Goal: Navigation & Orientation: Find specific page/section

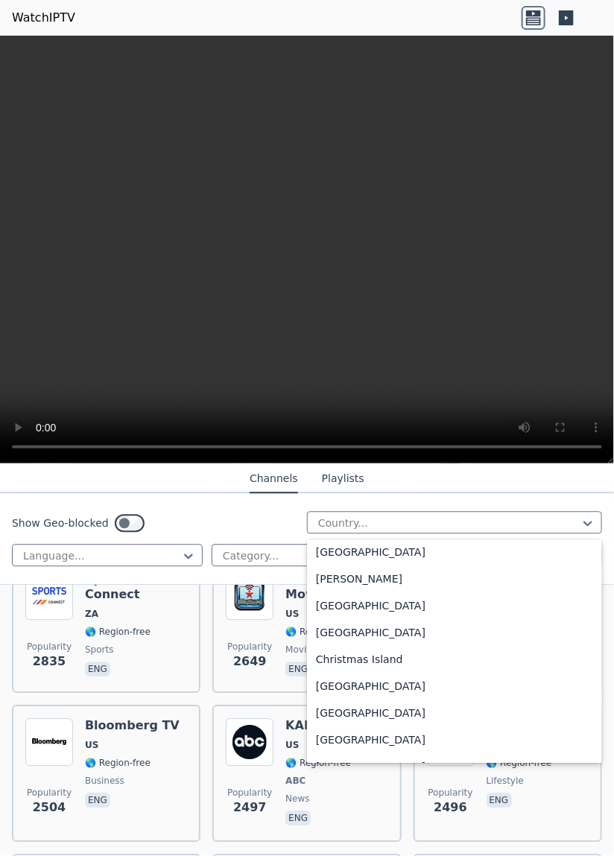
scroll to position [970, 0]
click at [358, 686] on div "[GEOGRAPHIC_DATA]" at bounding box center [454, 686] width 295 height 27
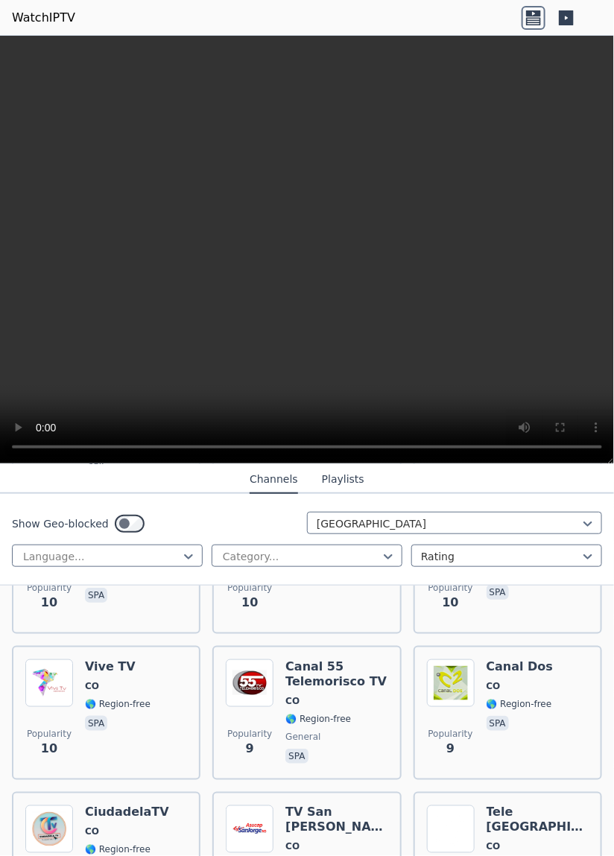
scroll to position [2943, 0]
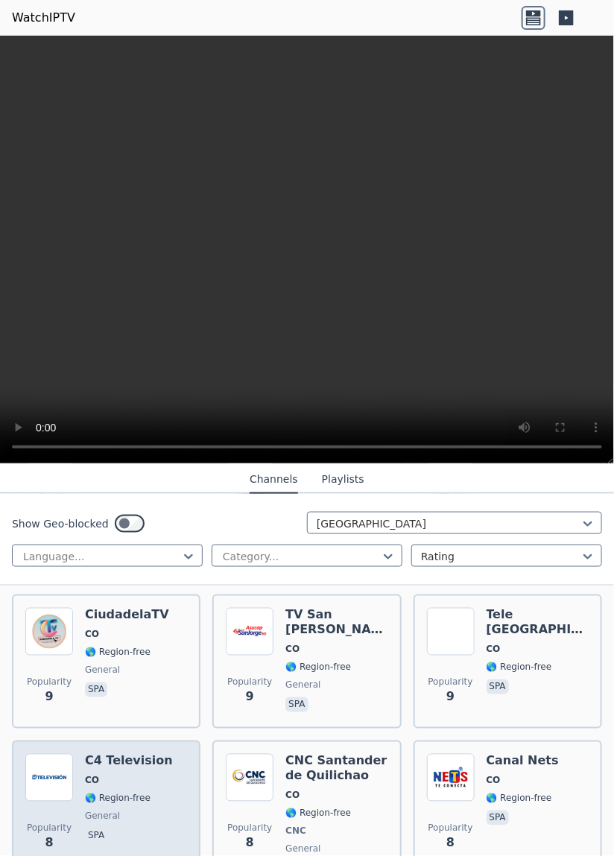
click at [69, 802] on img at bounding box center [49, 778] width 48 height 48
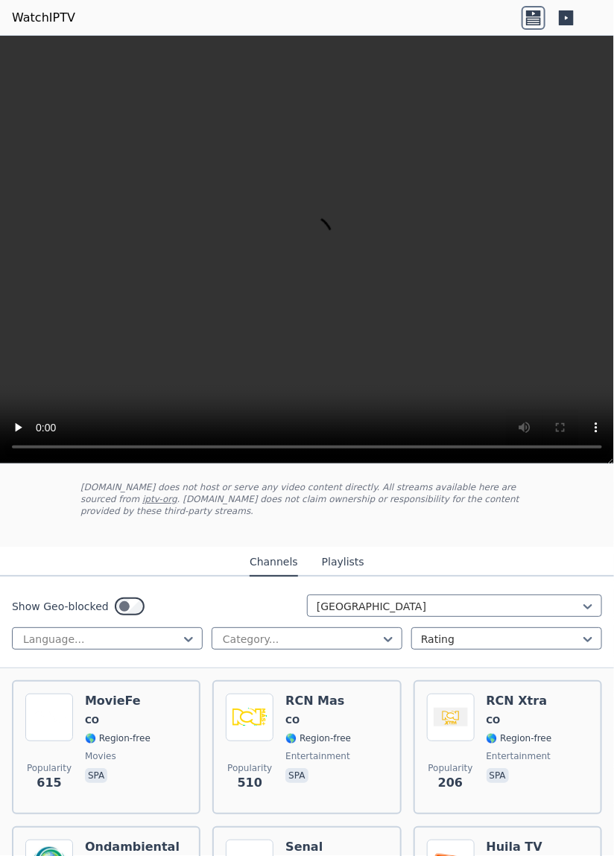
scroll to position [81, 0]
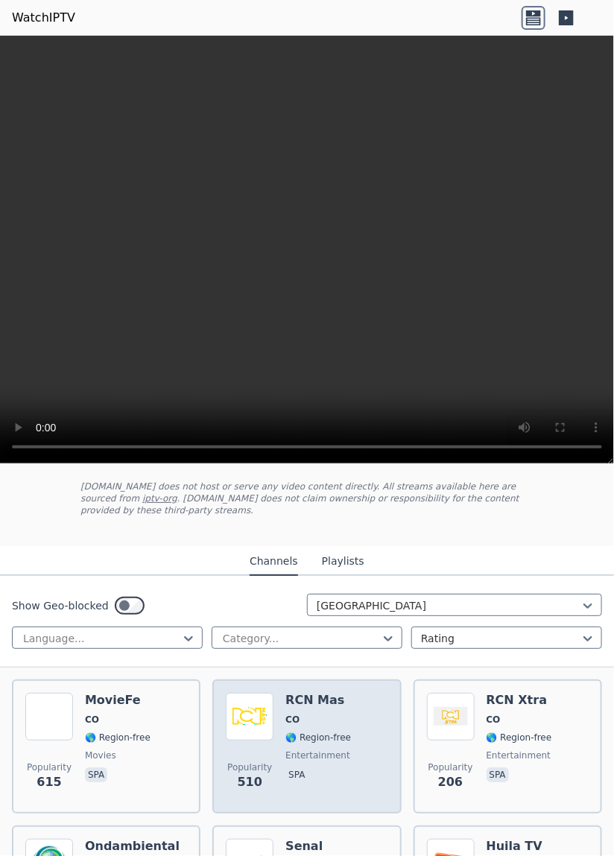
click at [250, 704] on img at bounding box center [250, 717] width 48 height 48
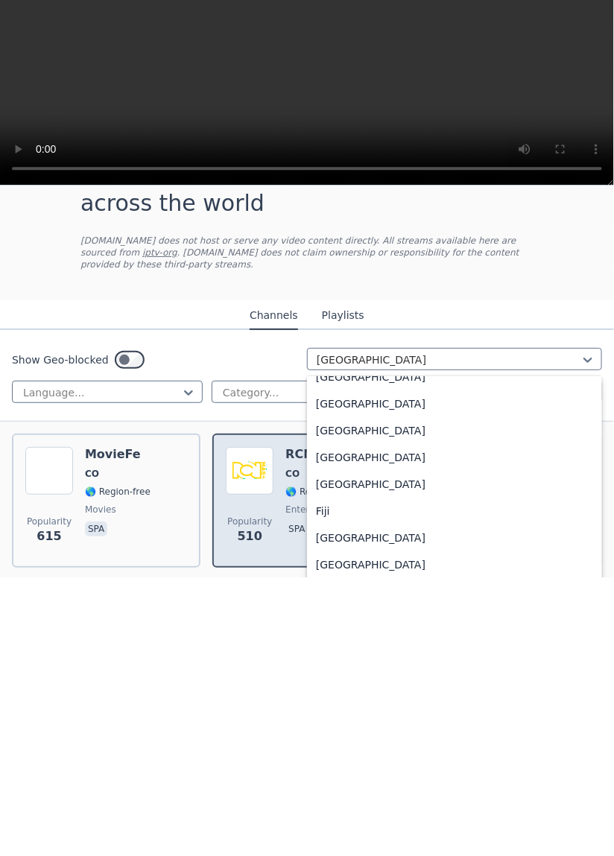
scroll to position [1581, 0]
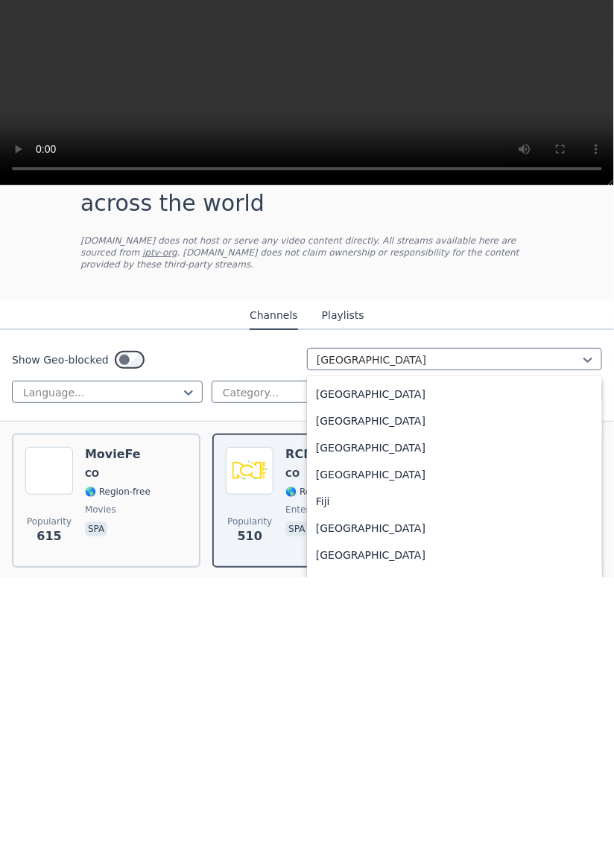
click at [503, 769] on div "Fiji" at bounding box center [454, 780] width 295 height 27
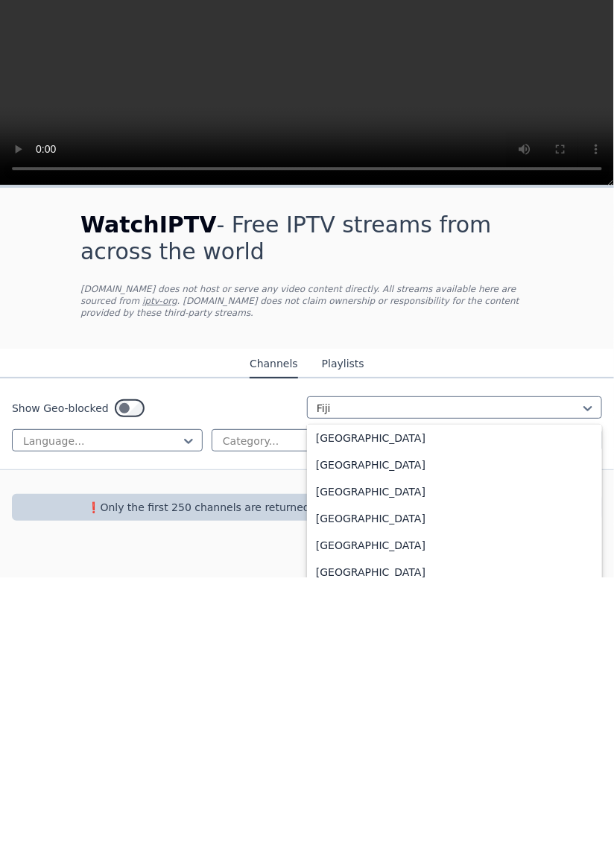
scroll to position [3608, 0]
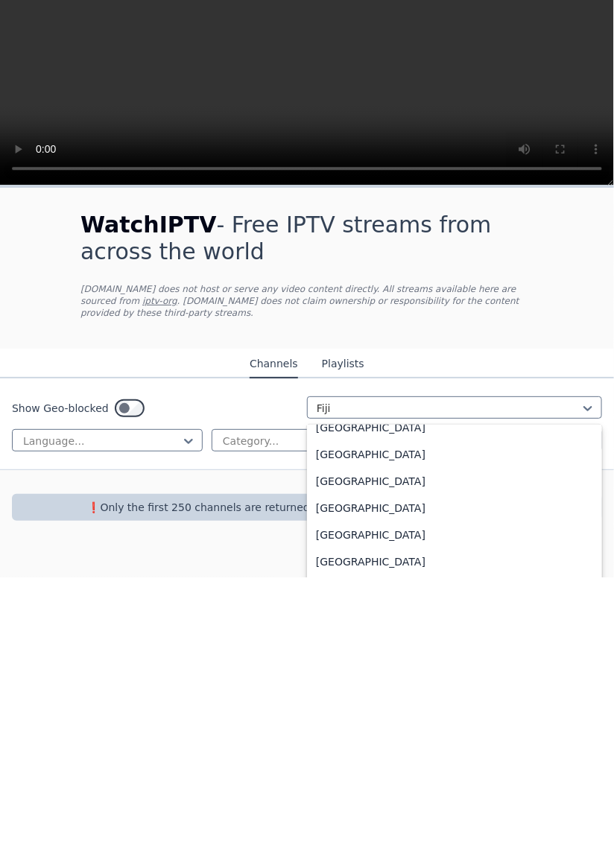
click at [487, 773] on div "[GEOGRAPHIC_DATA]" at bounding box center [454, 786] width 295 height 27
click at [499, 776] on div "[GEOGRAPHIC_DATA]" at bounding box center [454, 785] width 295 height 27
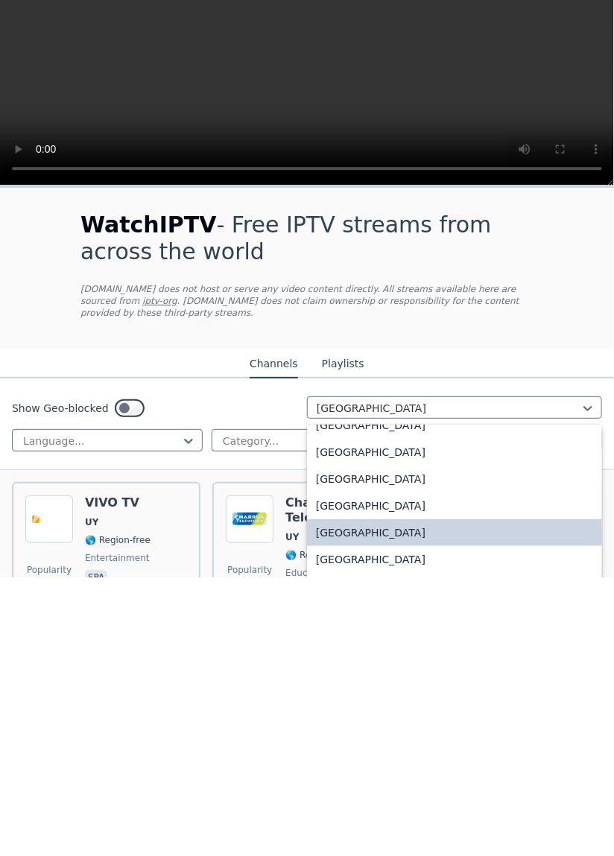
scroll to position [5194, 0]
click at [376, 773] on div "[GEOGRAPHIC_DATA]" at bounding box center [454, 784] width 295 height 27
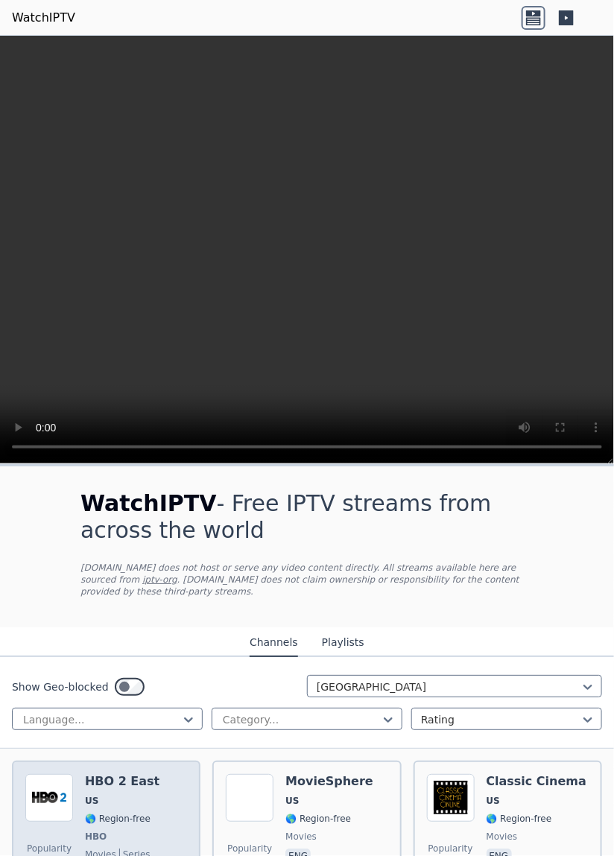
click at [75, 805] on div "Popularity 12069 HBO 2 East US 🌎 Region-free HBO movies series eng spa" at bounding box center [106, 829] width 162 height 110
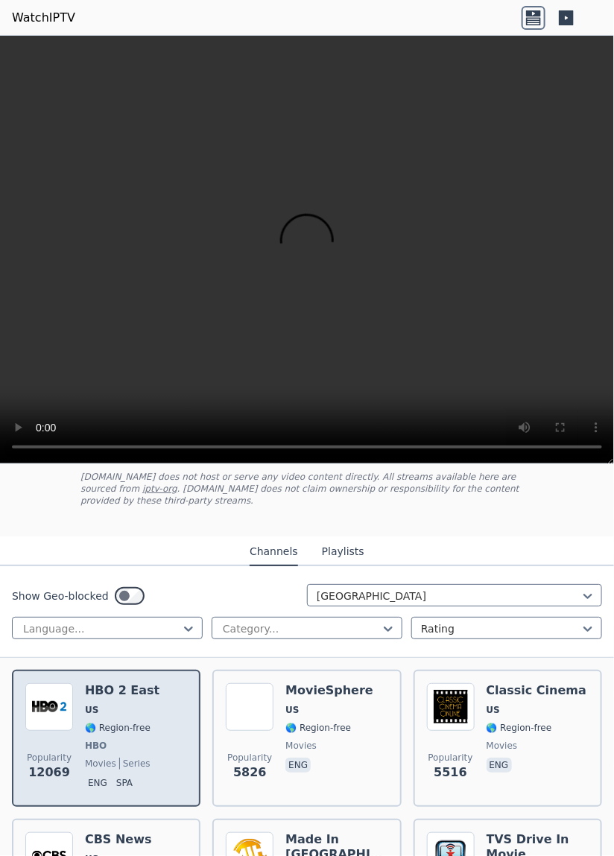
scroll to position [92, 0]
click at [66, 709] on img at bounding box center [49, 707] width 48 height 48
click at [65, 725] on div "Popularity 12069" at bounding box center [49, 738] width 48 height 110
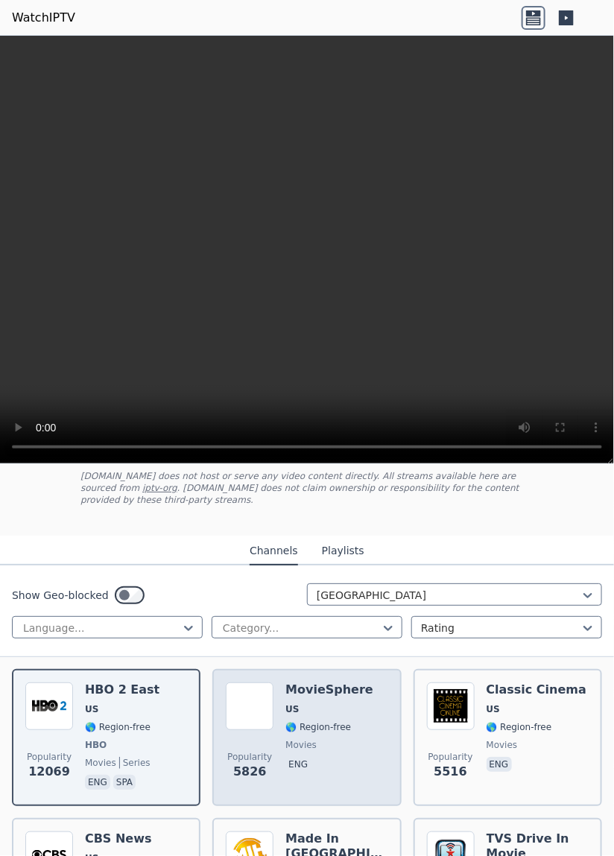
click at [274, 744] on div "Popularity 5826 MovieSphere US 🌎 Region-free movies eng" at bounding box center [307, 738] width 162 height 110
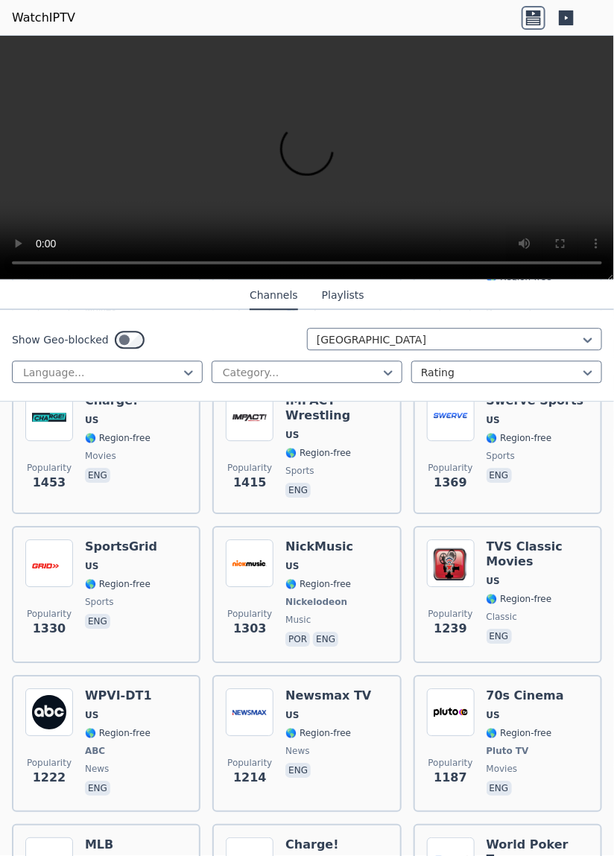
scroll to position [1571, 0]
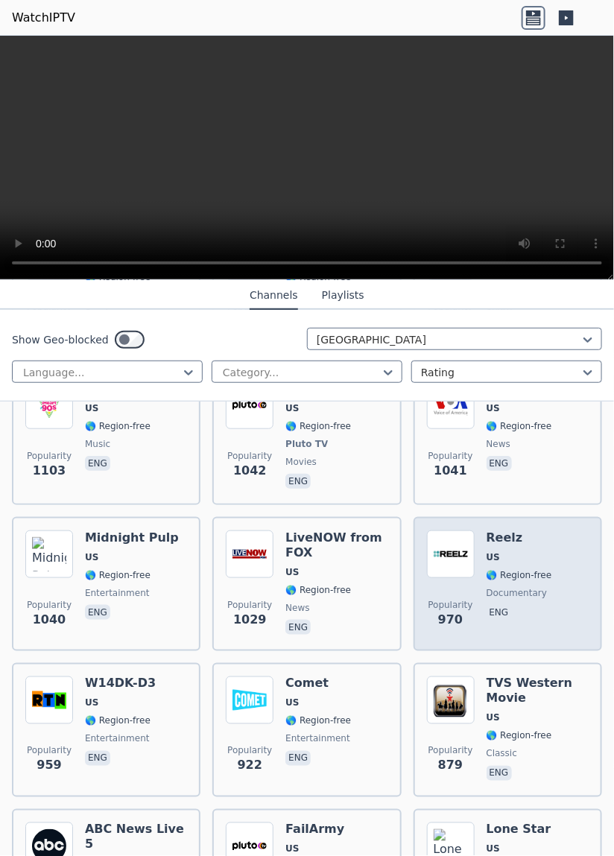
click at [600, 608] on div "Popularity 970 Reelz [GEOGRAPHIC_DATA] 🌎 Region-free documentary eng" at bounding box center [508, 584] width 189 height 134
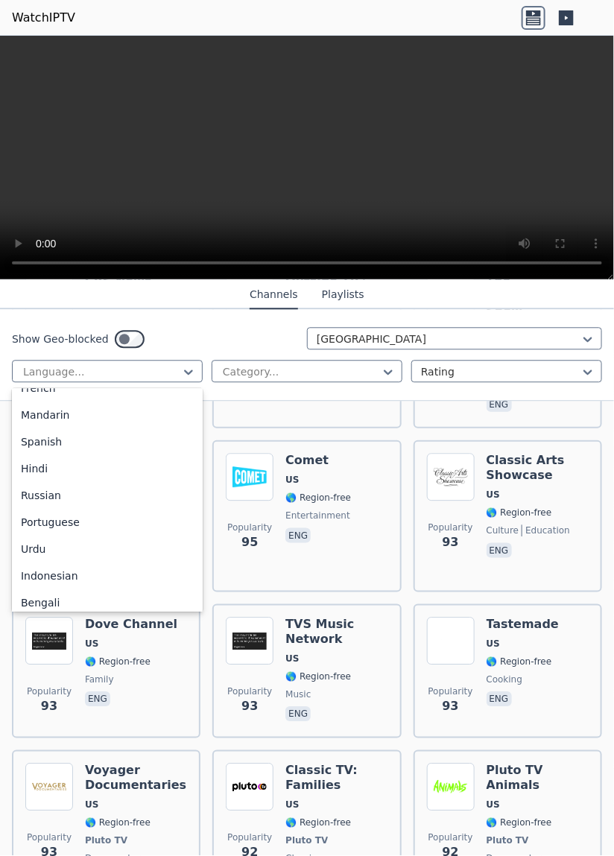
scroll to position [95, 0]
click at [34, 446] on div "Spanish" at bounding box center [107, 444] width 191 height 27
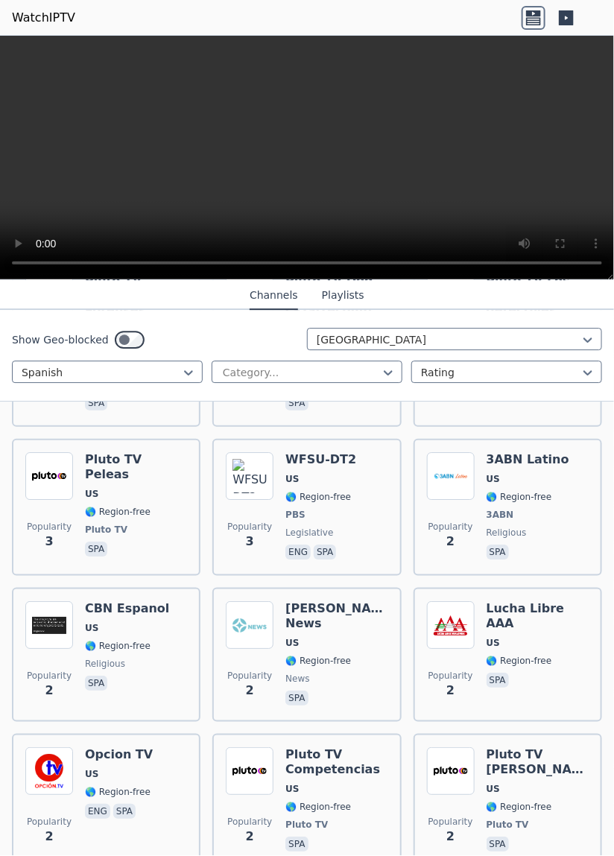
scroll to position [7609, 0]
